Goal: Information Seeking & Learning: Check status

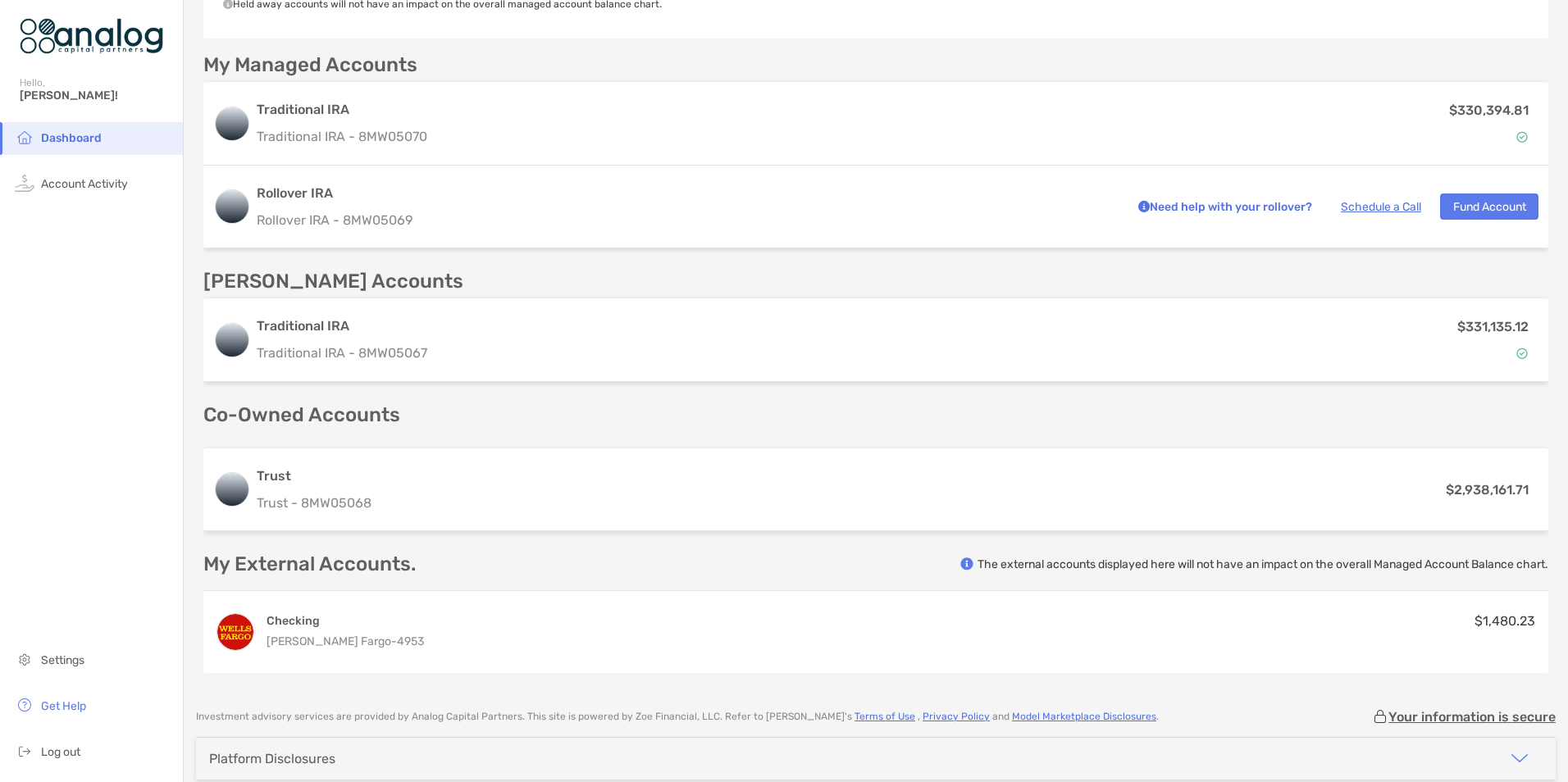
scroll to position [492, 0]
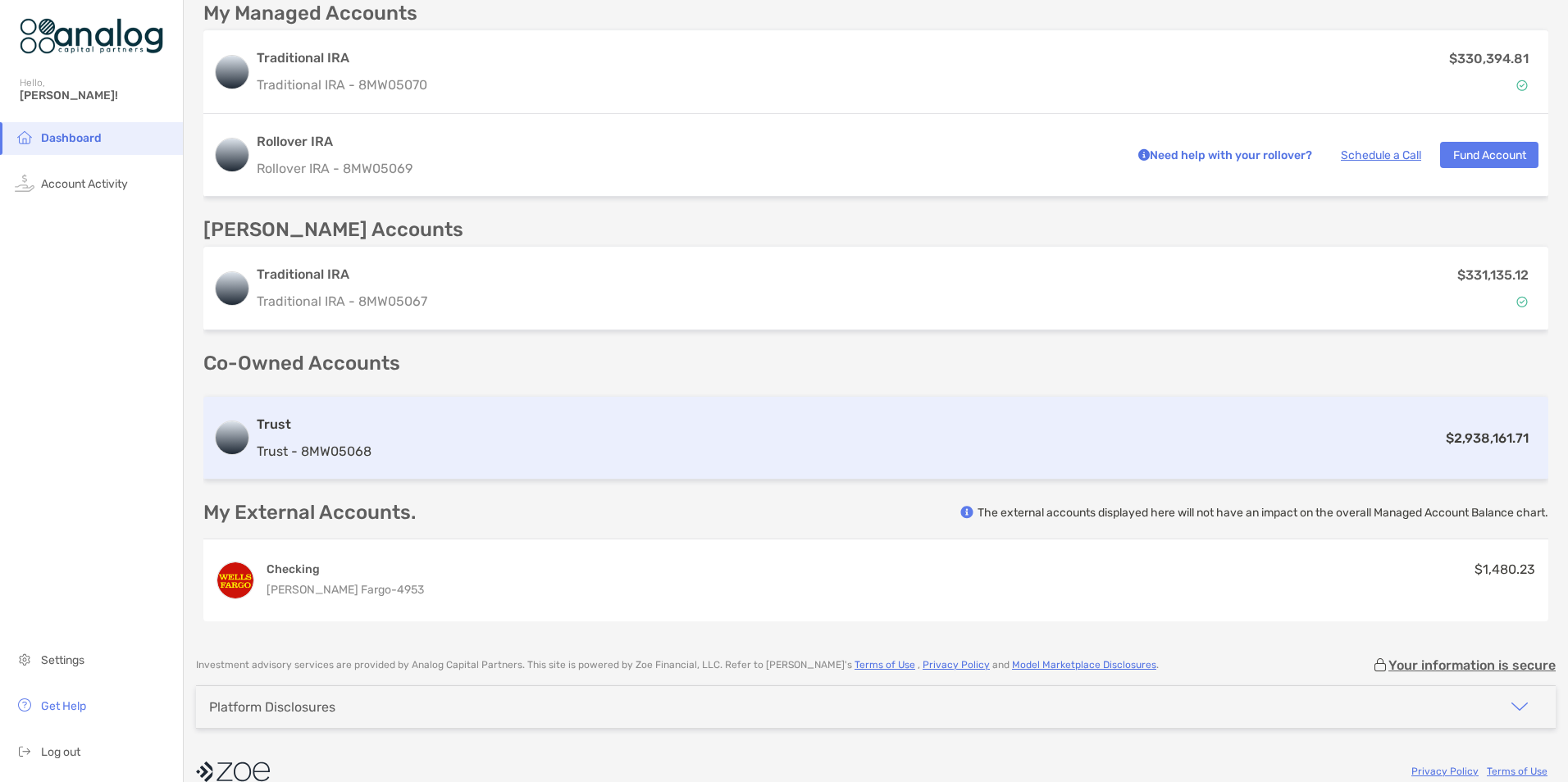
click at [705, 442] on div "$2,938,161.71" at bounding box center [958, 438] width 1160 height 20
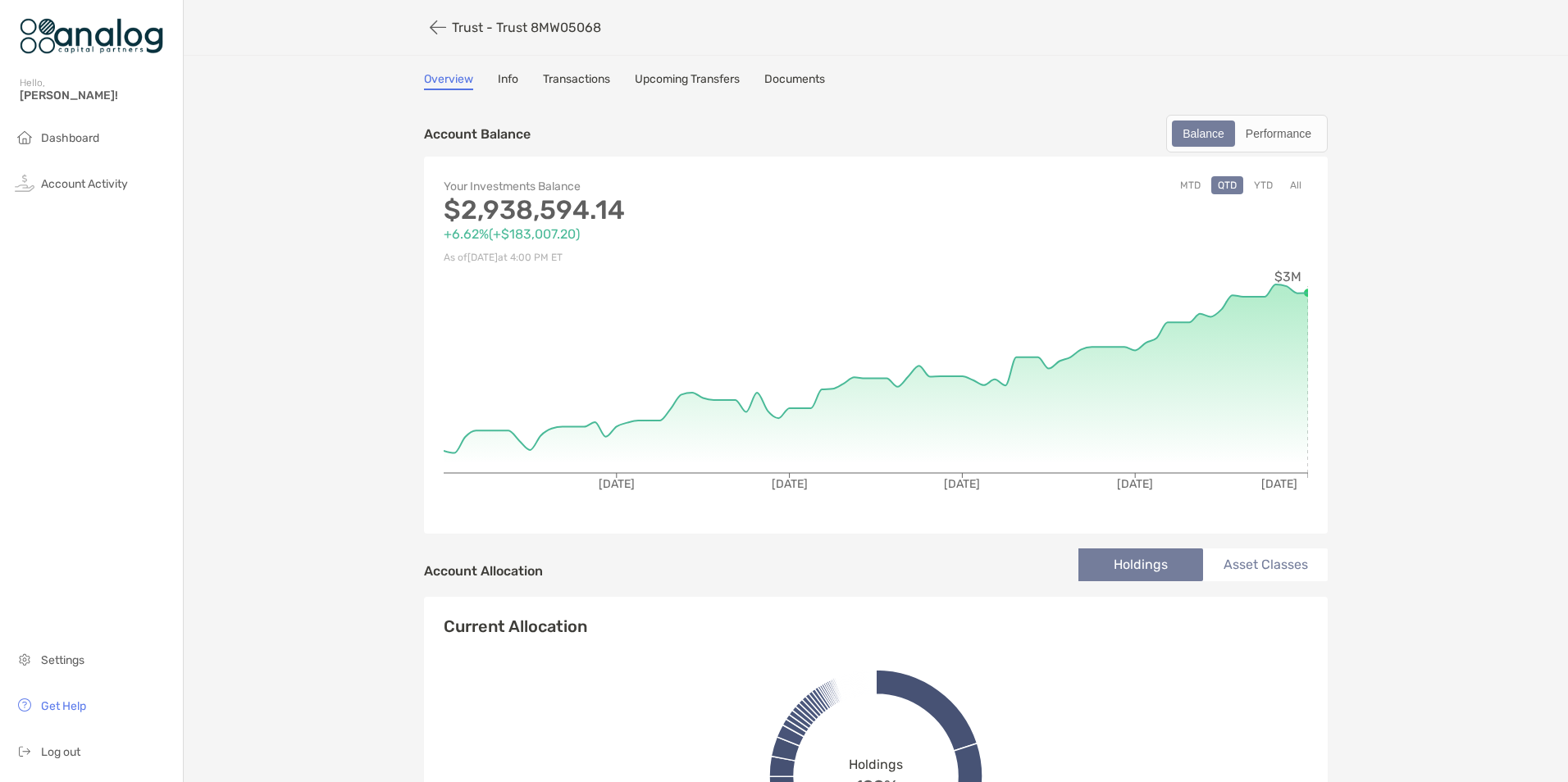
click at [1182, 188] on button "MTD" at bounding box center [1191, 185] width 33 height 18
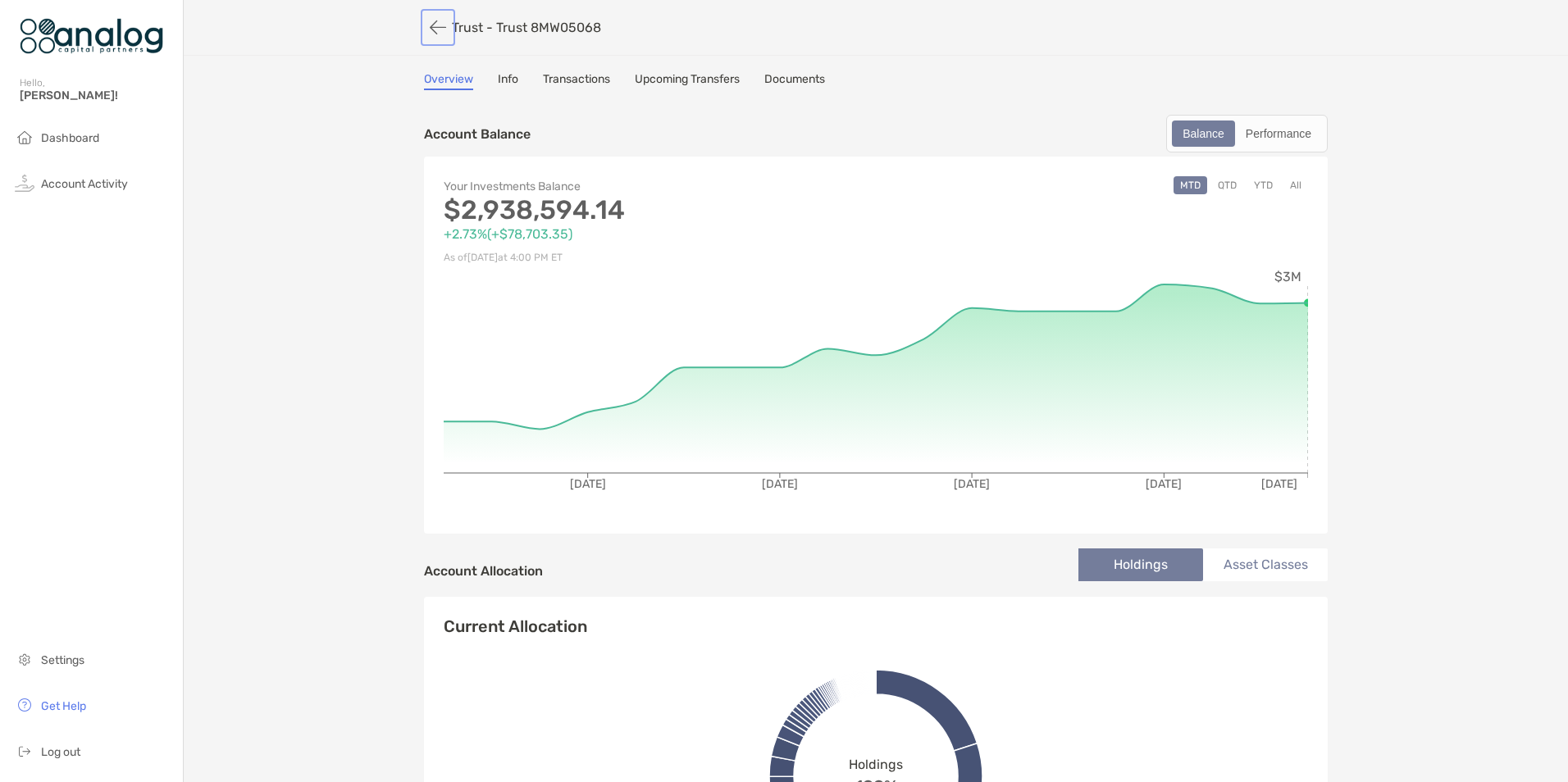
click at [428, 29] on button "button" at bounding box center [438, 27] width 28 height 30
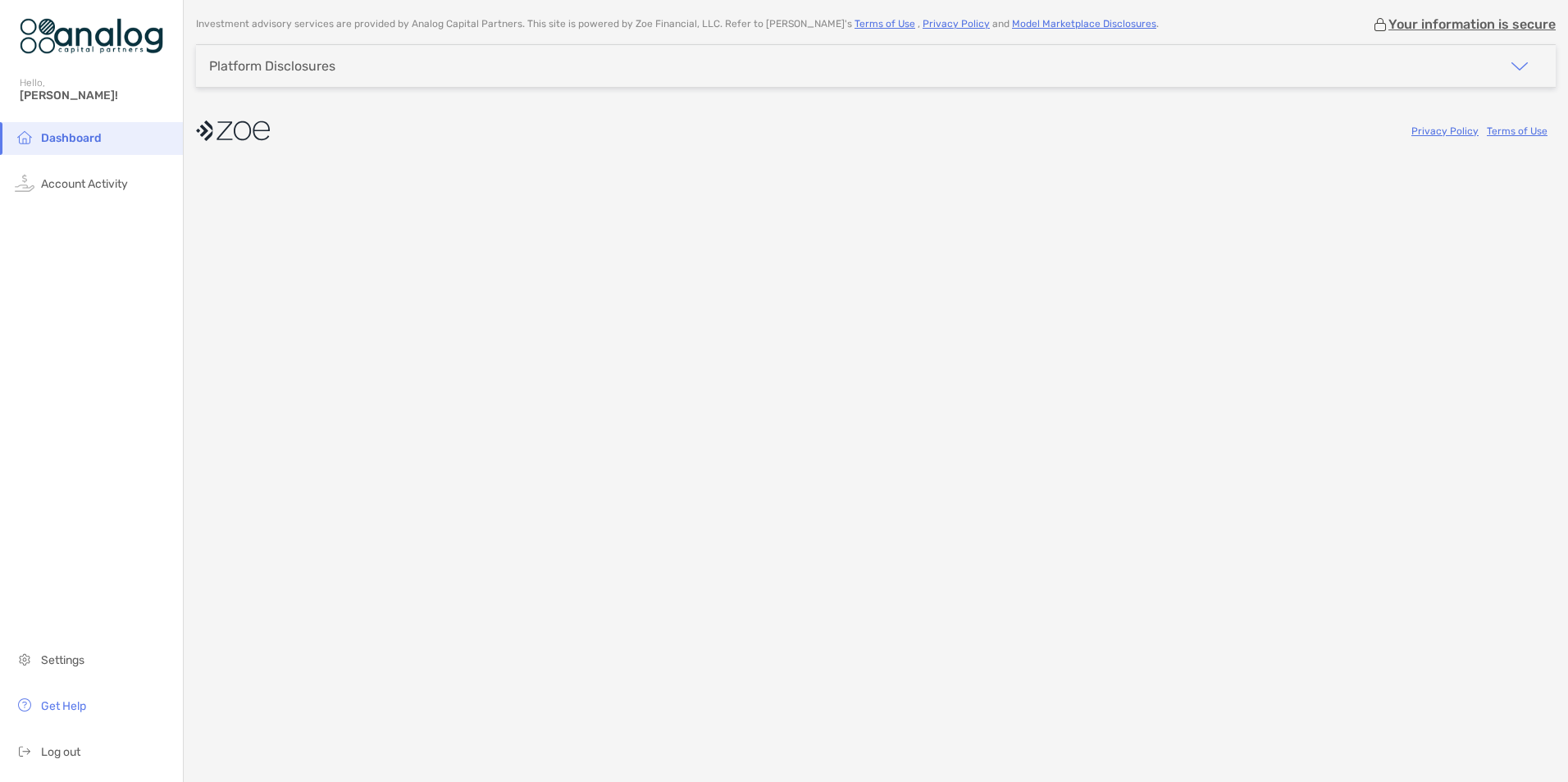
click at [85, 138] on span "Dashboard" at bounding box center [71, 137] width 61 height 14
click at [87, 189] on span "Account Activity" at bounding box center [84, 184] width 87 height 14
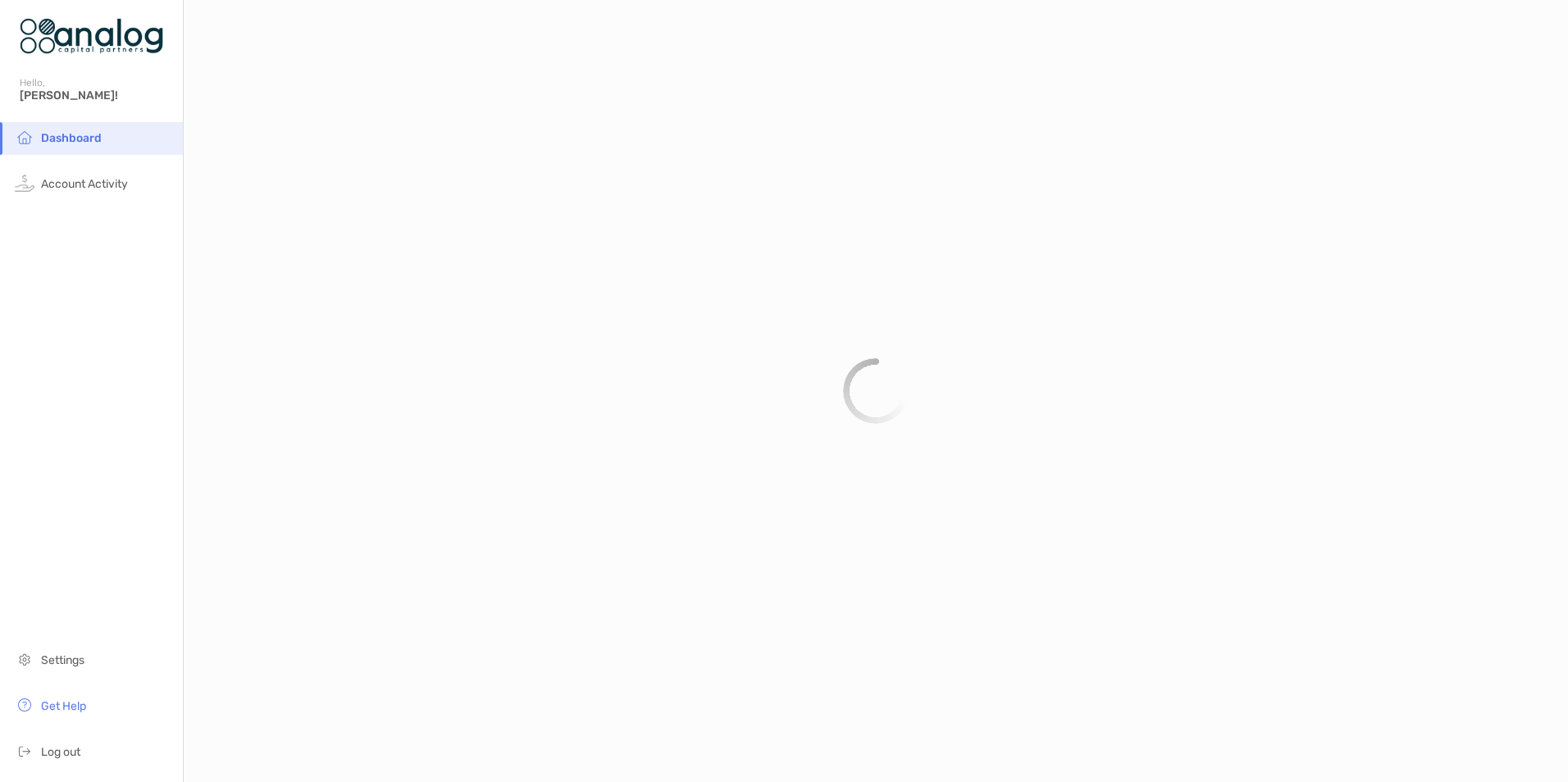
click at [79, 139] on span "Dashboard" at bounding box center [71, 137] width 61 height 14
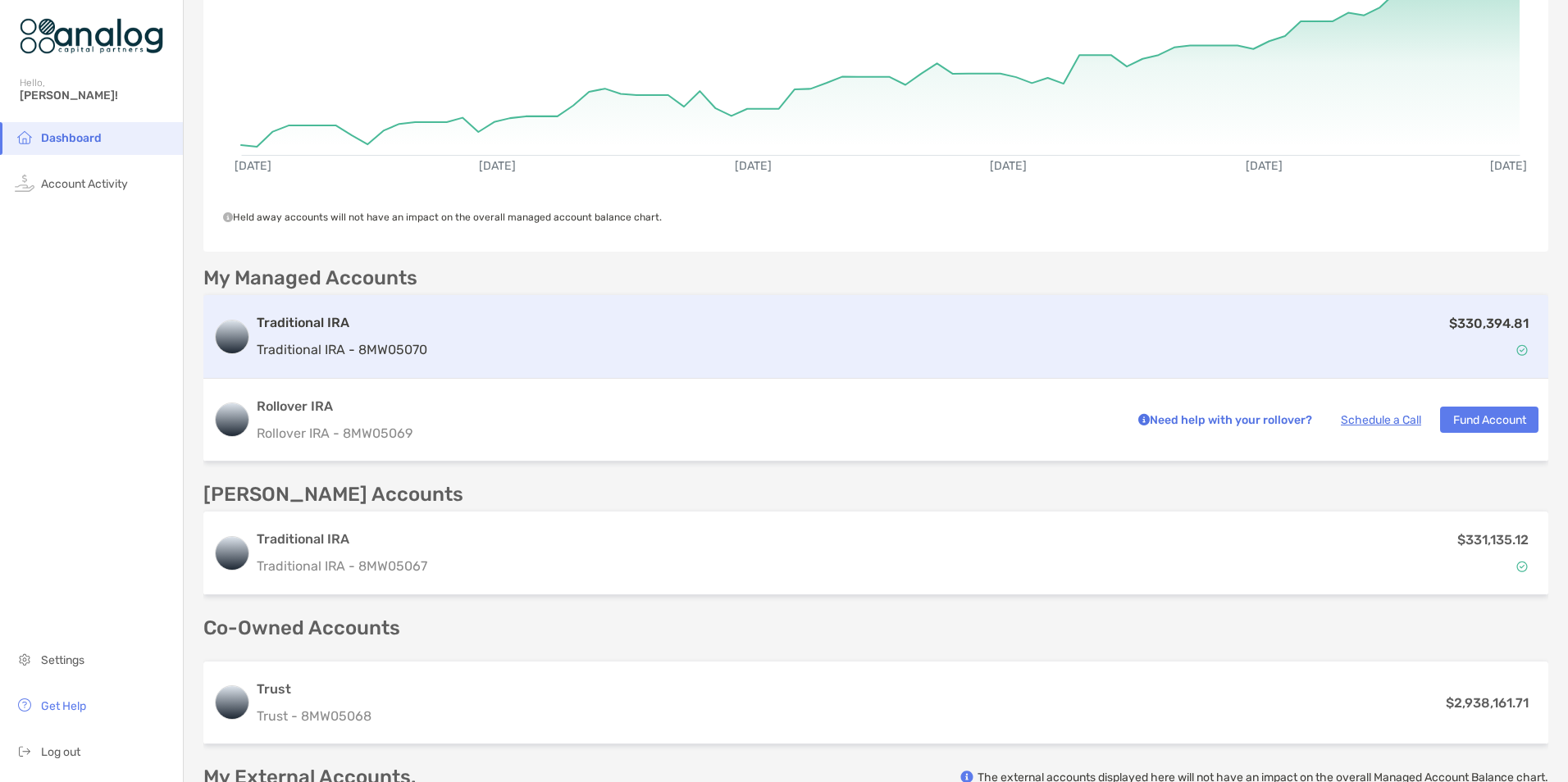
scroll to position [246, 0]
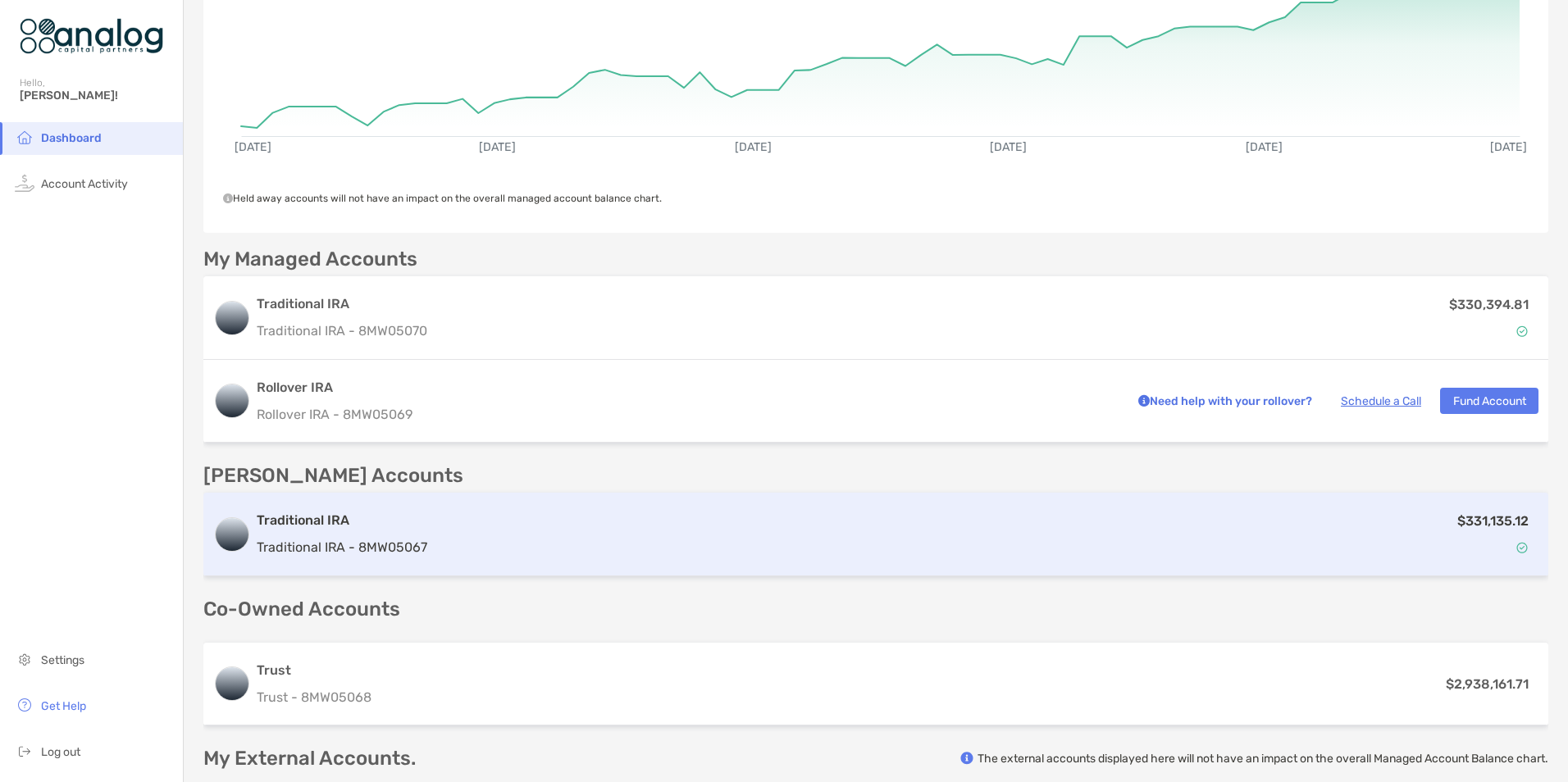
click at [781, 545] on div "$331,135.12" at bounding box center [986, 535] width 1105 height 48
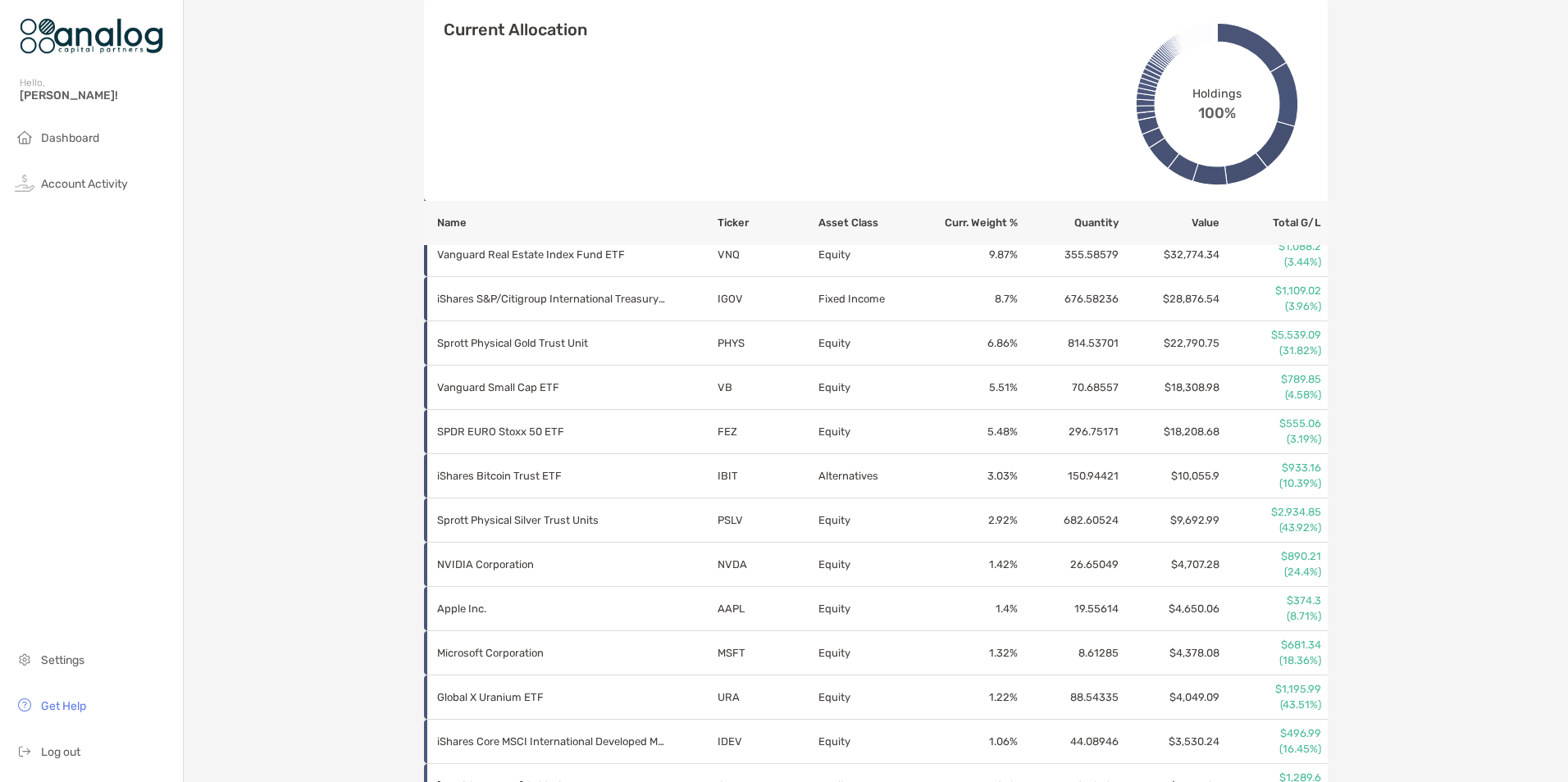
scroll to position [678, 0]
